Goal: Task Accomplishment & Management: Complete application form

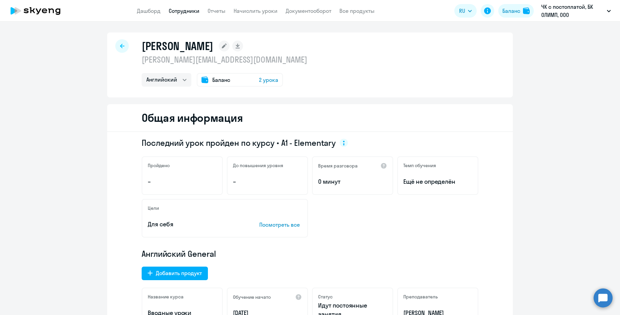
select select "english"
click at [183, 9] on link "Сотрудники" at bounding box center [184, 10] width 31 height 7
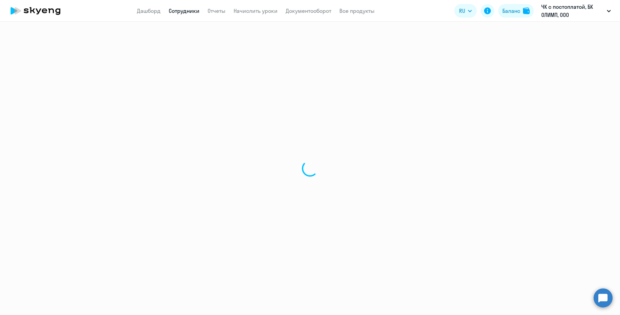
select select "30"
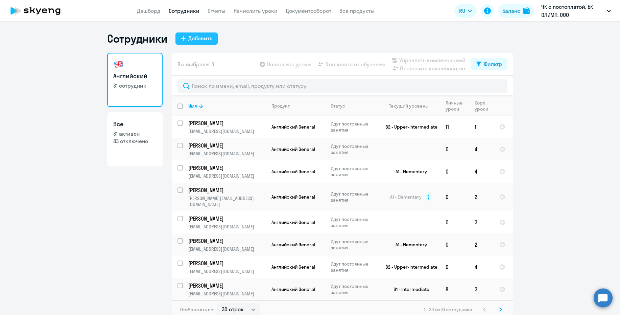
click at [181, 37] on icon at bounding box center [183, 38] width 5 height 5
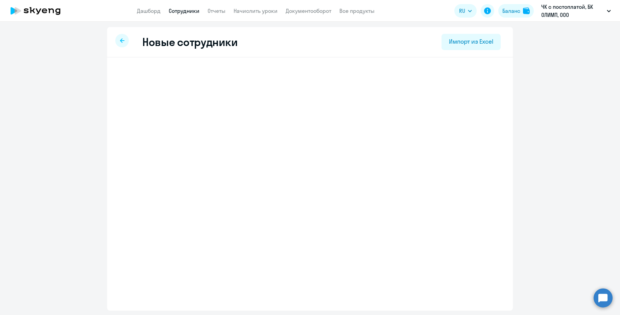
select select "english_adult_not_native_speaker"
select select "3"
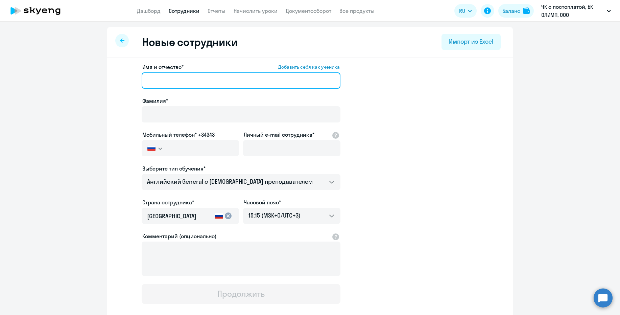
click at [159, 81] on input "Имя и отчество* Добавить себя как ученика" at bounding box center [241, 80] width 199 height 16
paste input "[PERSON_NAME]"
drag, startPoint x: 177, startPoint y: 80, endPoint x: 139, endPoint y: 76, distance: 38.4
click at [139, 76] on app-new-student-form "Имя и отчество* Добавить себя как ученика [PERSON_NAME]* Мобильный телефон* +34…" at bounding box center [310, 183] width 384 height 241
type input "[PERSON_NAME]"
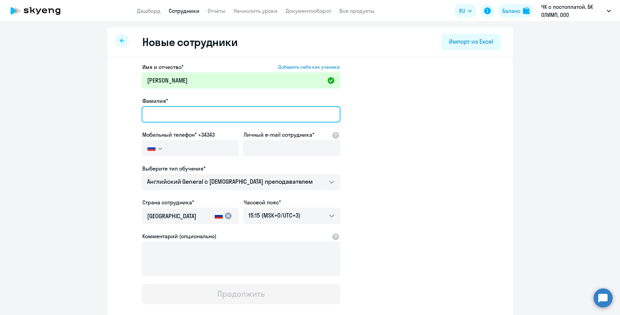
paste input "[PERSON_NAME]"
drag, startPoint x: 213, startPoint y: 115, endPoint x: 176, endPoint y: 112, distance: 37.0
click at [176, 112] on input "[PERSON_NAME]" at bounding box center [241, 114] width 199 height 16
type input "[PERSON_NAME]"
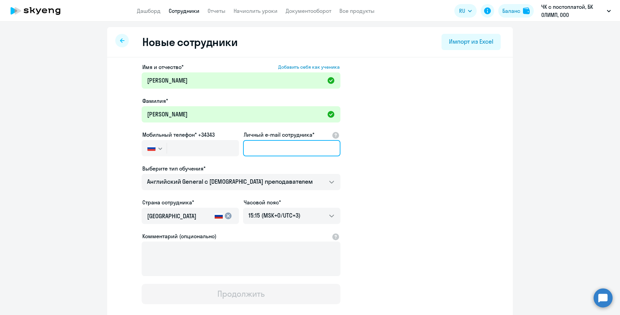
click at [254, 150] on input "Личный e-mail сотрудника*" at bounding box center [291, 148] width 97 height 16
paste input "[EMAIL_ADDRESS][DOMAIN_NAME]"
type input "[EMAIL_ADDRESS][DOMAIN_NAME]"
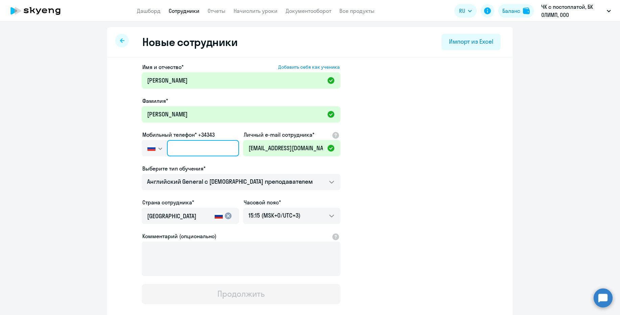
click at [173, 147] on input "text" at bounding box center [203, 148] width 72 height 16
paste input "[PHONE_NUMBER]"
type input "[PHONE_NUMBER]"
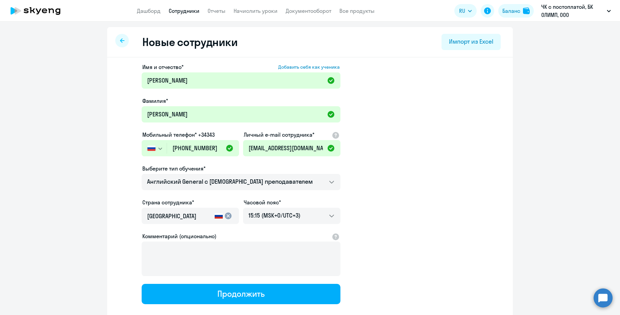
click at [230, 164] on ds-form-field "Мобильный телефон* +34343 [GEOGRAPHIC_DATA] +7 [GEOGRAPHIC_DATA] +7 [GEOGRAPHIC…" at bounding box center [190, 147] width 97 height 34
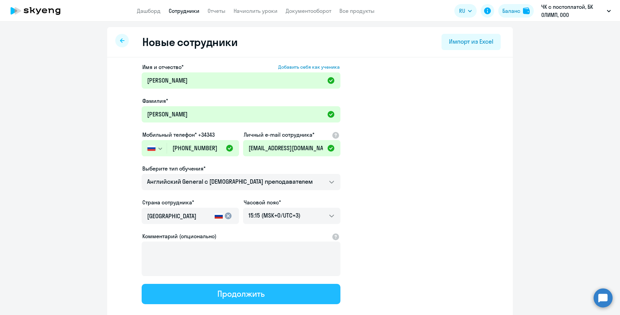
click at [240, 294] on div "Продолжить" at bounding box center [240, 293] width 47 height 11
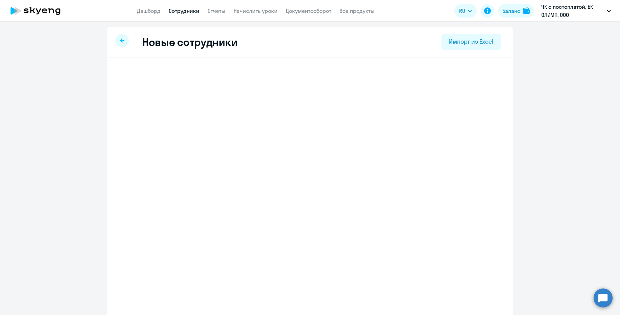
select select "english_adult_not_native_speaker"
select select "3"
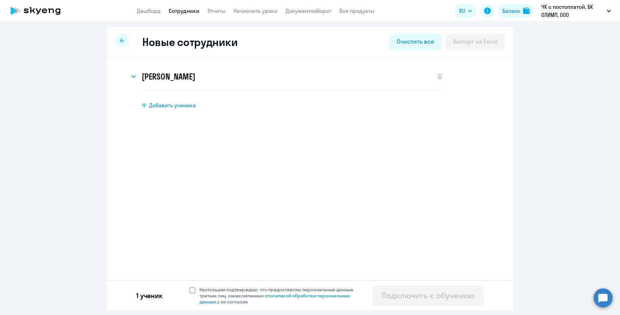
click at [193, 291] on span at bounding box center [192, 290] width 6 height 6
click at [189, 286] on input "Настоящим подтверждаю, что предоставляю персональные данные третьих лиц, ознако…" at bounding box center [189, 286] width 0 height 0
checkbox input "true"
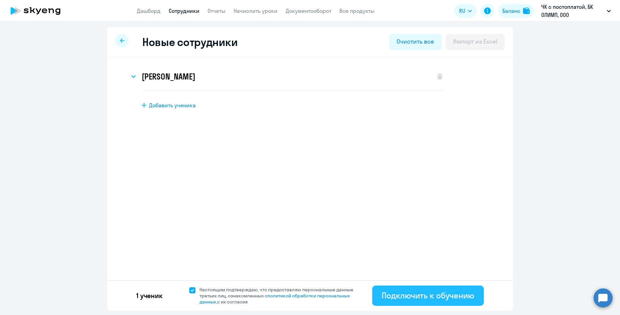
click at [418, 295] on div "Подключить к обучению" at bounding box center [427, 295] width 93 height 11
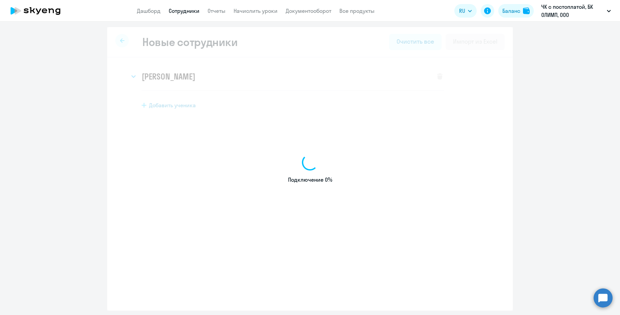
select select "english_adult_not_native_speaker"
select select "3"
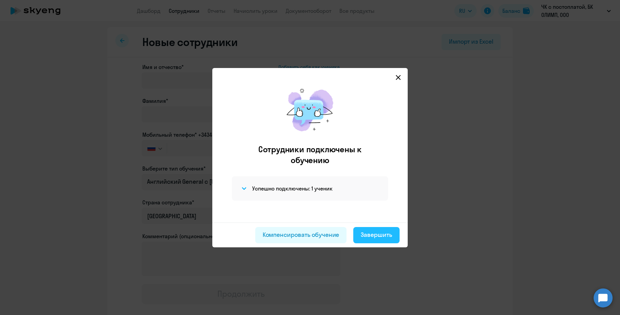
click at [370, 234] on div "Завершить" at bounding box center [375, 234] width 31 height 9
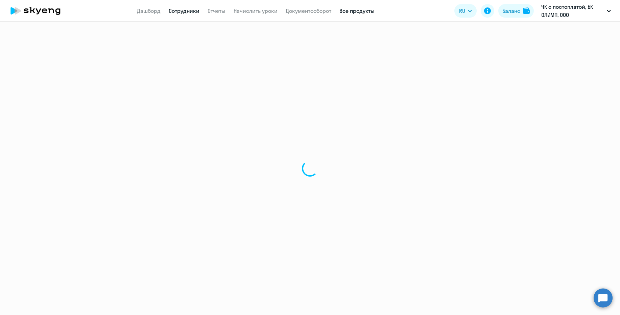
select select "30"
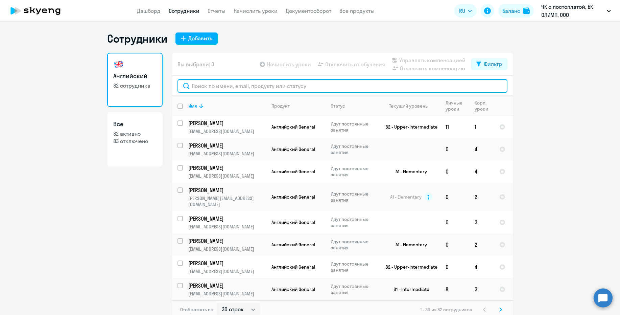
click at [203, 85] on input "text" at bounding box center [342, 86] width 330 height 14
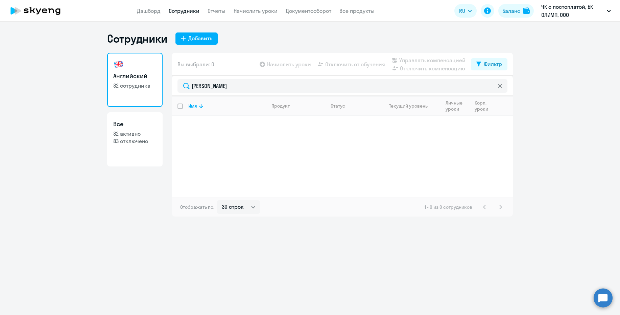
click at [152, 247] on div "Сотрудники Добавить Английский 82 сотрудника Все 82 активно 83 отключено Вы выб…" at bounding box center [310, 168] width 620 height 293
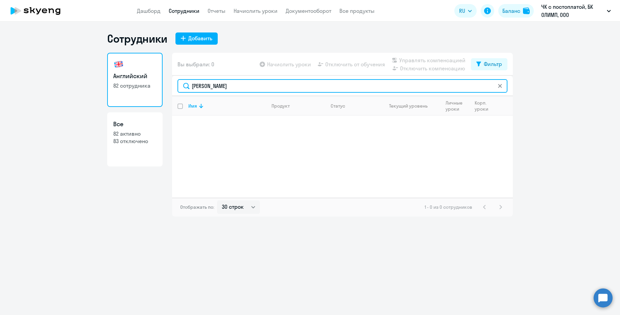
drag, startPoint x: 222, startPoint y: 87, endPoint x: 191, endPoint y: 84, distance: 31.2
click at [191, 84] on input "[PERSON_NAME]" at bounding box center [342, 86] width 330 height 14
paste input "89189770880"
type input "89189770880"
drag, startPoint x: 225, startPoint y: 86, endPoint x: 190, endPoint y: 84, distance: 34.8
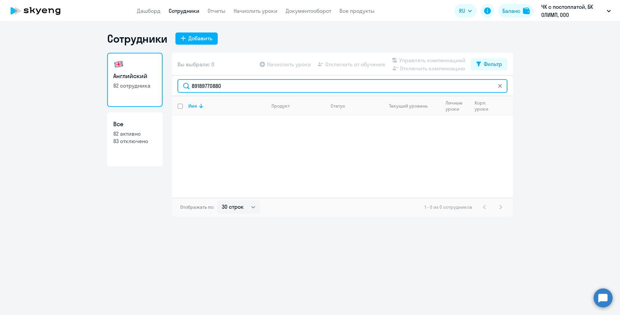
click at [190, 84] on input "89189770880" at bounding box center [342, 86] width 330 height 14
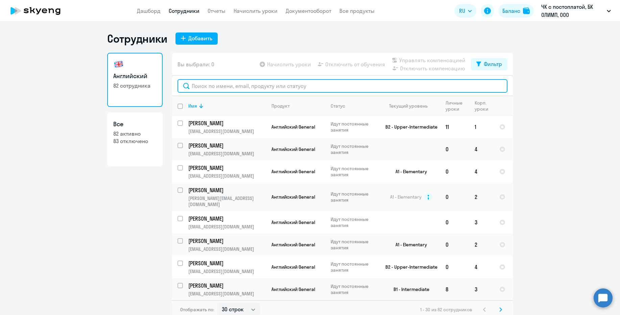
paste input "[PERSON_NAME]"
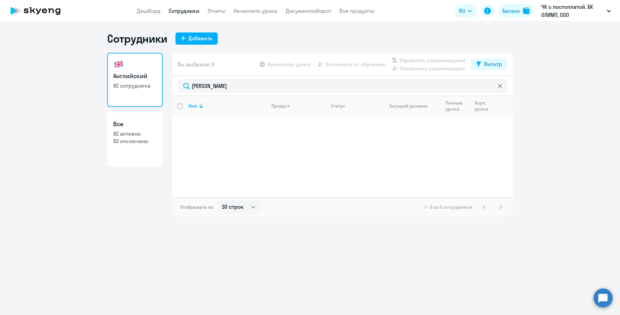
click at [69, 229] on div "Сотрудники Добавить Английский 82 сотрудника Все 82 активно 83 отключено Вы выб…" at bounding box center [310, 168] width 620 height 293
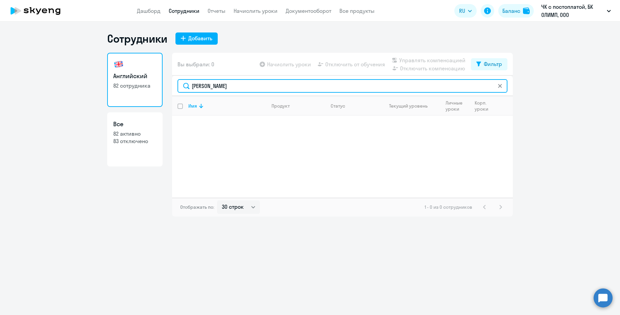
drag, startPoint x: 220, startPoint y: 85, endPoint x: 191, endPoint y: 84, distance: 28.4
click at [191, 84] on input "[PERSON_NAME]" at bounding box center [342, 86] width 330 height 14
paste input "лександра"
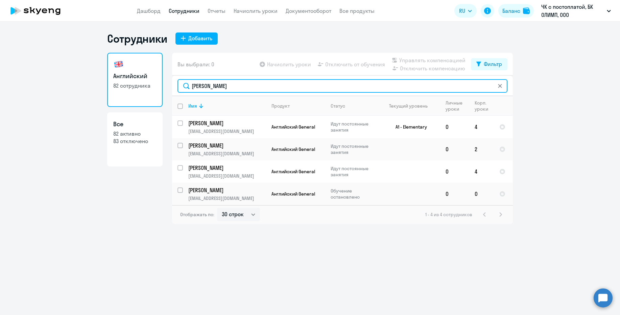
type input "[PERSON_NAME]"
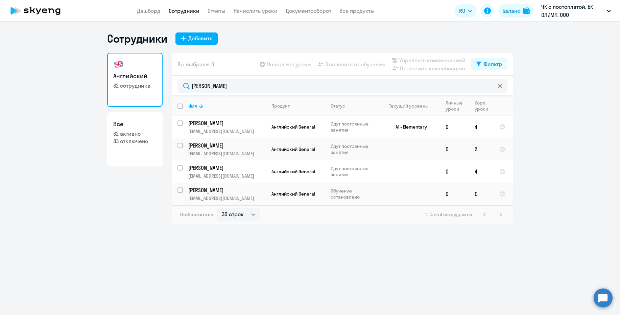
click at [85, 240] on div "Сотрудники Добавить Английский 82 сотрудника Все 82 активно 83 отключено Вы выб…" at bounding box center [310, 168] width 620 height 293
click at [331, 303] on div "Сотрудники Добавить Английский 82 сотрудника Все 82 активно 83 отключено Вы выб…" at bounding box center [310, 168] width 620 height 293
